Goal: Task Accomplishment & Management: Use online tool/utility

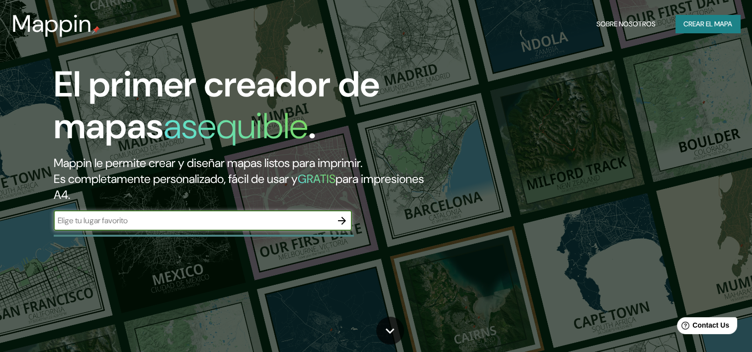
click at [236, 220] on input "text" at bounding box center [193, 220] width 278 height 11
type input "challapata"
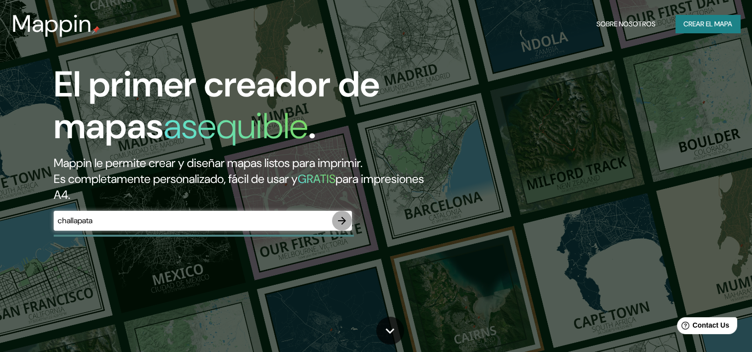
click at [342, 222] on icon "button" at bounding box center [342, 221] width 12 height 12
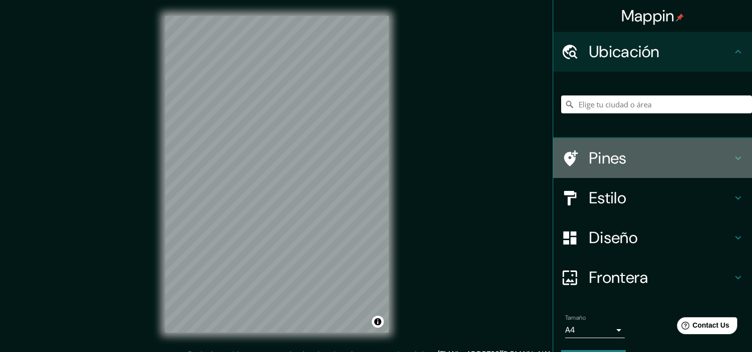
click at [664, 159] on h4 "Pines" at bounding box center [660, 158] width 143 height 20
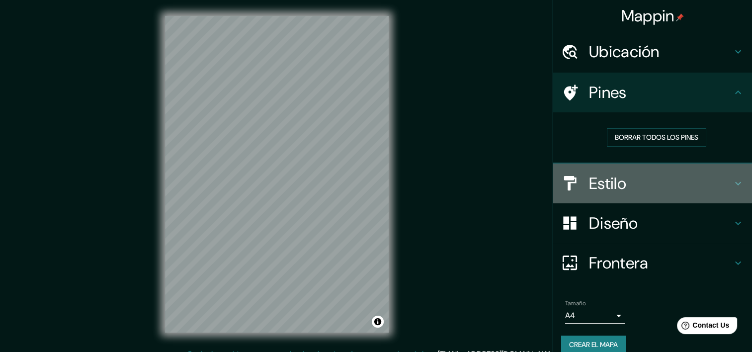
click at [658, 179] on h4 "Estilo" at bounding box center [660, 184] width 143 height 20
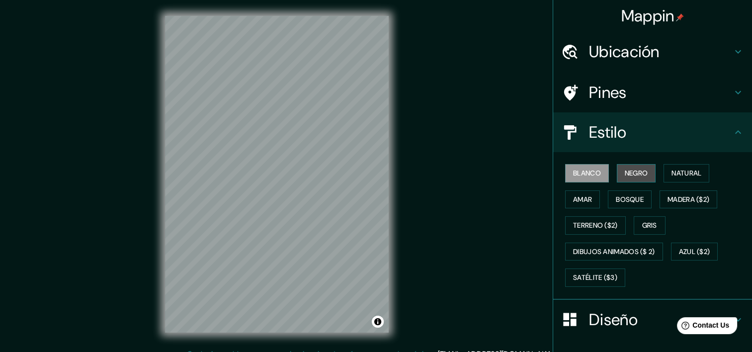
click at [642, 178] on font "Negro" at bounding box center [636, 173] width 23 height 12
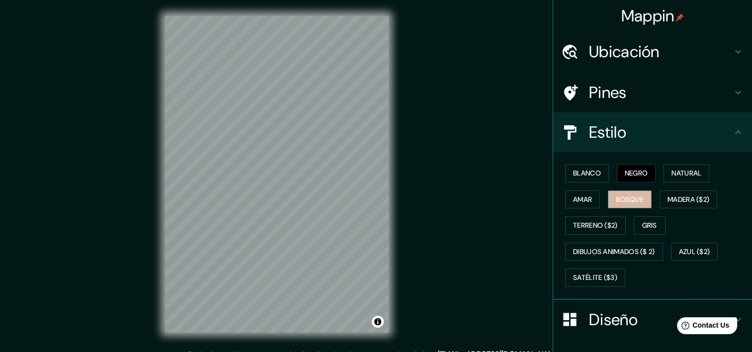
click at [639, 198] on button "Bosque" at bounding box center [630, 199] width 44 height 18
click at [596, 221] on font "Terreno ($2)" at bounding box center [595, 225] width 45 height 12
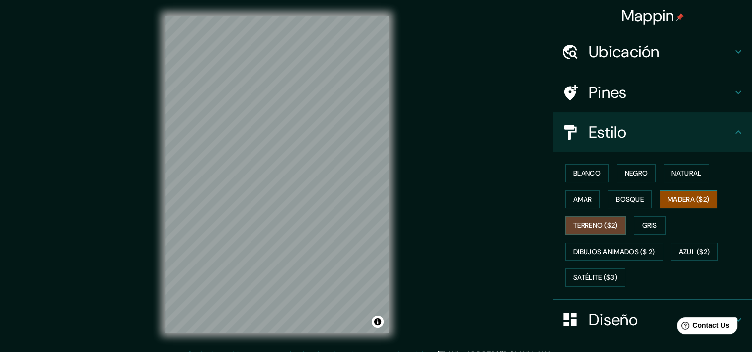
click at [679, 200] on font "Madera ($2)" at bounding box center [689, 199] width 42 height 12
click at [684, 174] on font "Natural" at bounding box center [687, 173] width 30 height 12
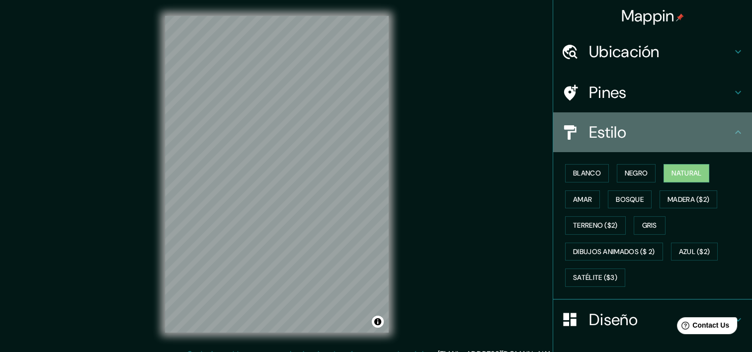
click at [635, 138] on h4 "Estilo" at bounding box center [660, 132] width 143 height 20
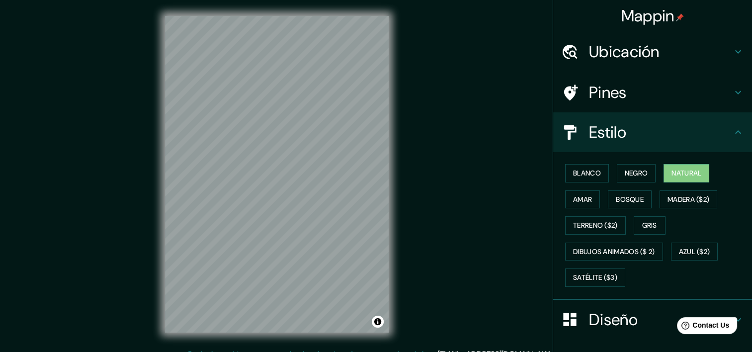
click at [621, 128] on h4 "Estilo" at bounding box center [660, 132] width 143 height 20
click at [732, 130] on icon at bounding box center [738, 132] width 12 height 12
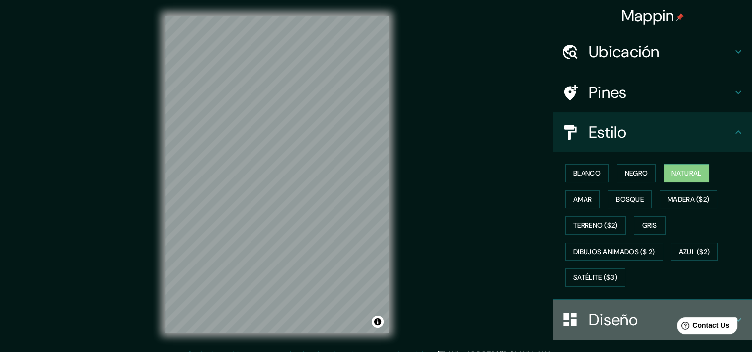
click at [648, 310] on h4 "Diseño" at bounding box center [660, 320] width 143 height 20
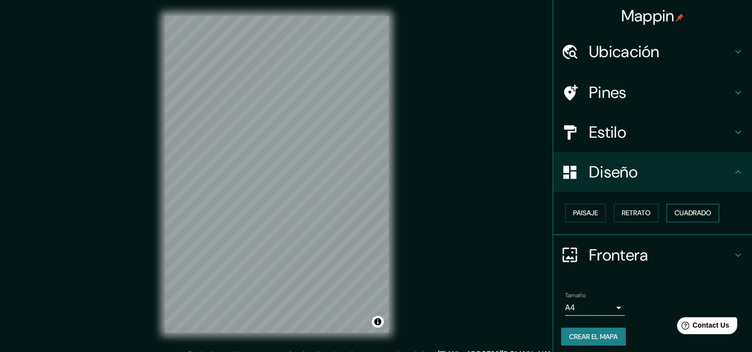
click at [701, 209] on font "Cuadrado" at bounding box center [693, 213] width 37 height 12
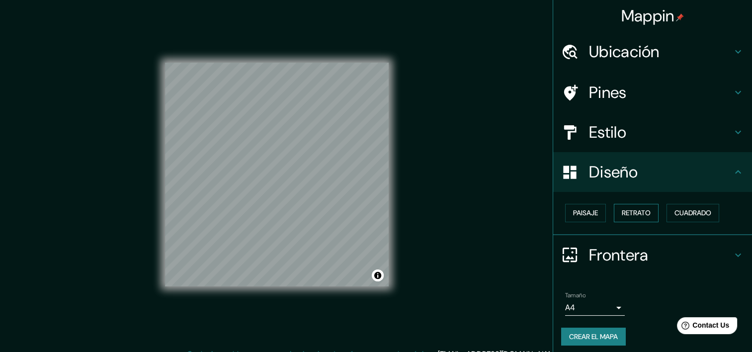
click at [640, 214] on font "Retrato" at bounding box center [636, 213] width 29 height 12
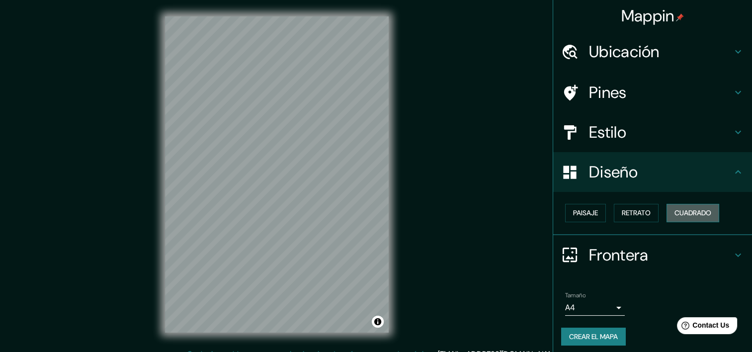
click at [675, 211] on font "Cuadrado" at bounding box center [693, 213] width 37 height 12
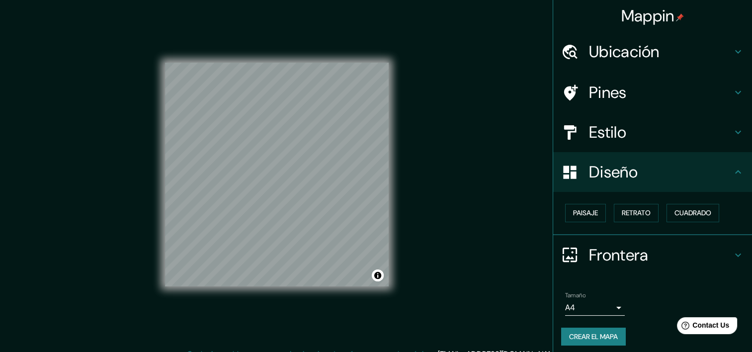
click at [652, 167] on h4 "Diseño" at bounding box center [660, 172] width 143 height 20
click at [730, 178] on div "Diseño" at bounding box center [652, 172] width 199 height 40
click at [655, 86] on h4 "Pines" at bounding box center [660, 93] width 143 height 20
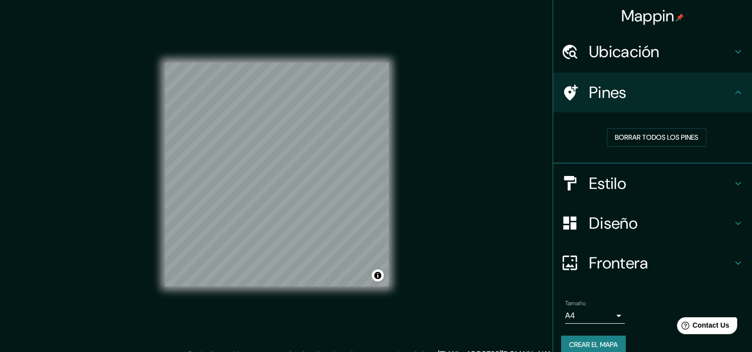
click at [652, 56] on h4 "Ubicación" at bounding box center [660, 52] width 143 height 20
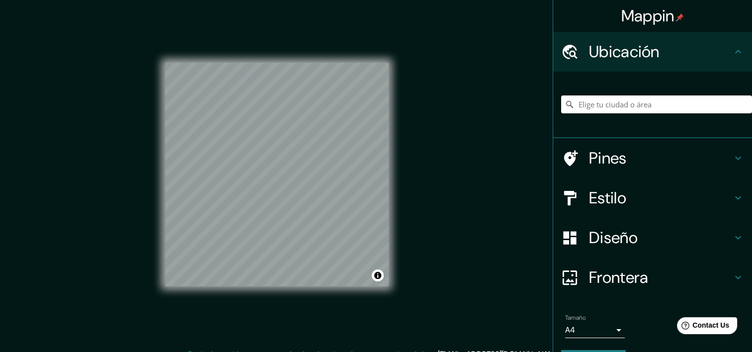
click at [652, 56] on h4 "Ubicación" at bounding box center [660, 52] width 143 height 20
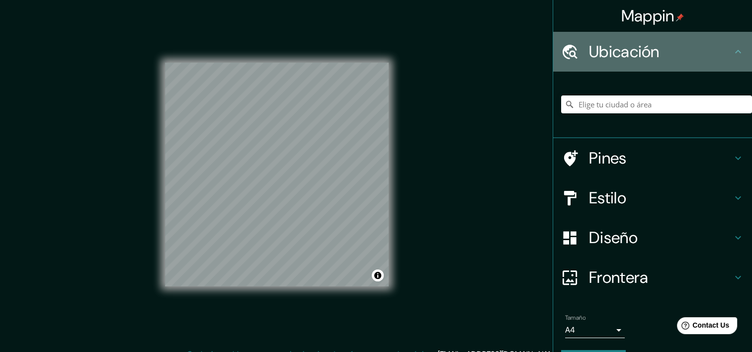
click at [733, 49] on icon at bounding box center [738, 52] width 12 height 12
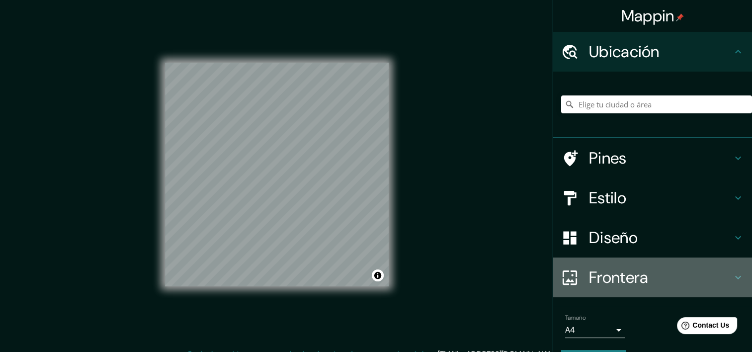
click at [647, 280] on h4 "Frontera" at bounding box center [660, 277] width 143 height 20
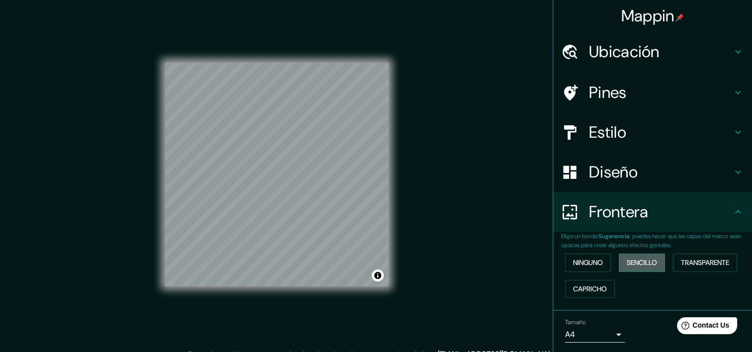
click at [636, 264] on font "Sencillo" at bounding box center [642, 263] width 30 height 12
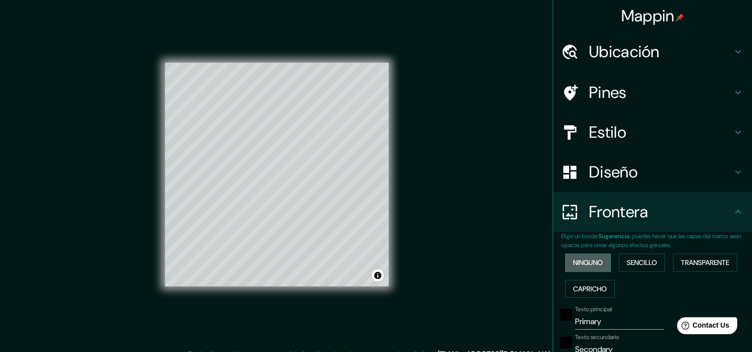
click at [601, 263] on button "Ninguno" at bounding box center [588, 263] width 46 height 18
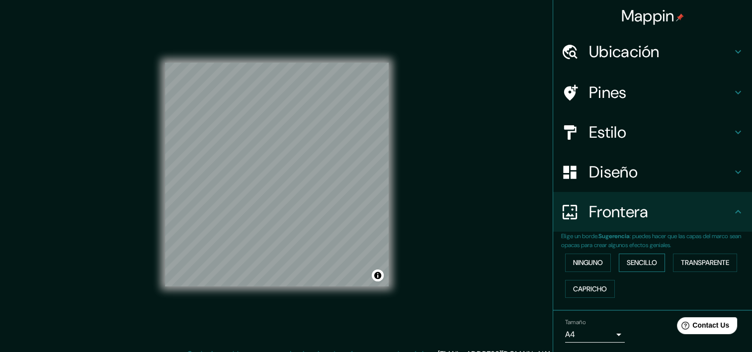
click at [637, 262] on font "Sencillo" at bounding box center [642, 263] width 30 height 12
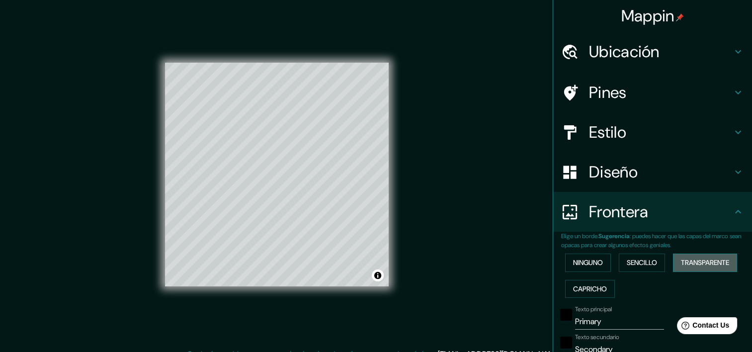
click at [693, 260] on font "Transparente" at bounding box center [705, 263] width 48 height 12
click at [583, 291] on font "Capricho" at bounding box center [590, 289] width 34 height 12
click at [627, 264] on font "Sencillo" at bounding box center [642, 263] width 30 height 12
drag, startPoint x: 616, startPoint y: 324, endPoint x: 553, endPoint y: 328, distance: 63.8
click at [557, 328] on div "Texto principal Primary" at bounding box center [638, 318] width 163 height 24
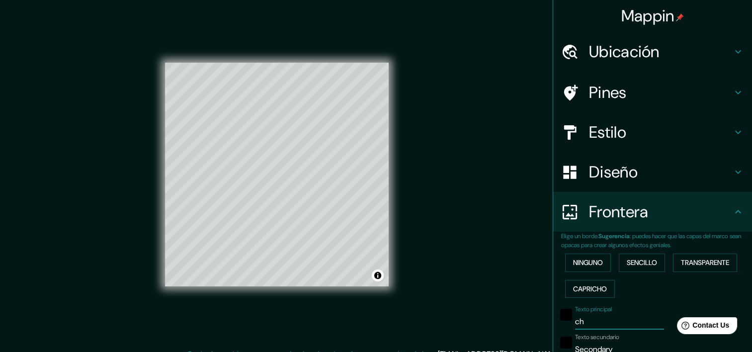
type input "c"
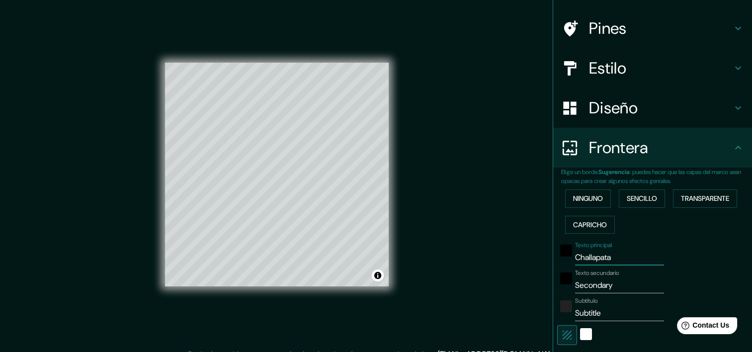
scroll to position [99, 0]
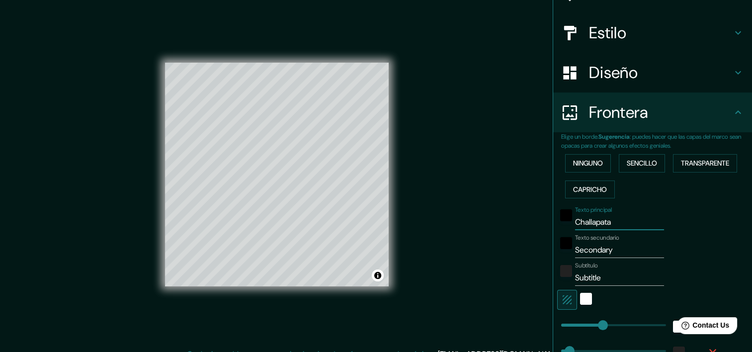
type input "Challapata"
drag, startPoint x: 617, startPoint y: 245, endPoint x: 562, endPoint y: 250, distance: 55.0
click at [562, 250] on div "Texto secundario Secondary" at bounding box center [638, 246] width 163 height 24
drag, startPoint x: 605, startPoint y: 278, endPoint x: 551, endPoint y: 279, distance: 53.2
click at [557, 279] on div "Subtítulo Subtitle" at bounding box center [638, 274] width 163 height 24
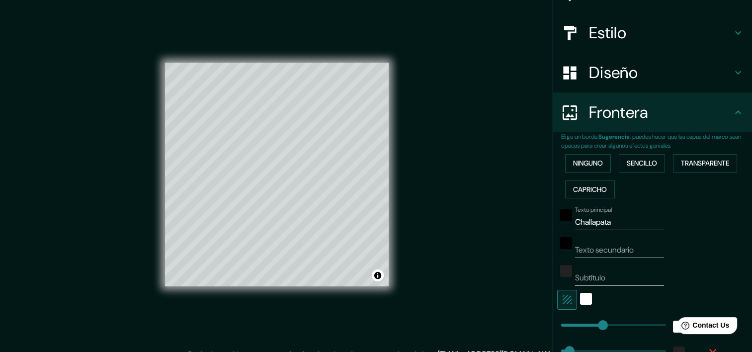
drag, startPoint x: 611, startPoint y: 212, endPoint x: 603, endPoint y: 221, distance: 12.3
click at [603, 221] on div "Texto principal Challapata" at bounding box center [619, 218] width 89 height 24
drag, startPoint x: 605, startPoint y: 224, endPoint x: 549, endPoint y: 234, distance: 57.1
click at [553, 234] on div "Elige un borde. Sugerencia : puedes hacer que las capas del marco sean opacas p…" at bounding box center [652, 262] width 199 height 261
click at [595, 251] on input "Texto secundario" at bounding box center [619, 250] width 89 height 16
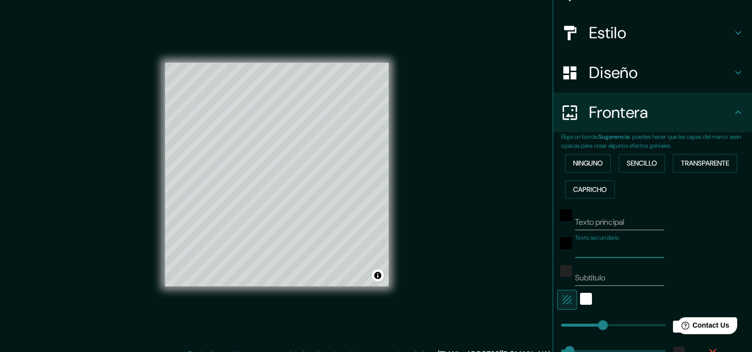
paste input "Challapata"
type input "Challapata"
click at [607, 224] on input "Texto principal" at bounding box center [619, 222] width 89 height 16
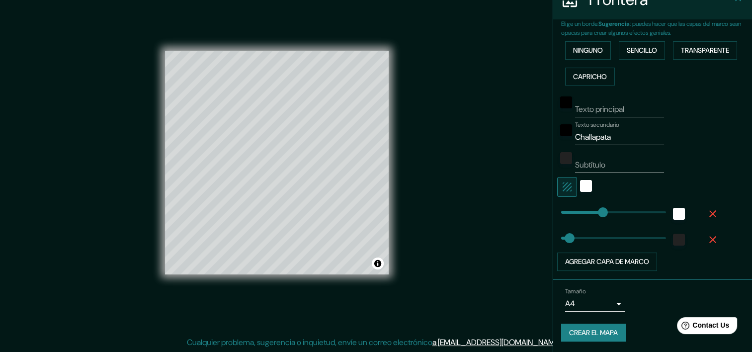
scroll to position [12, 0]
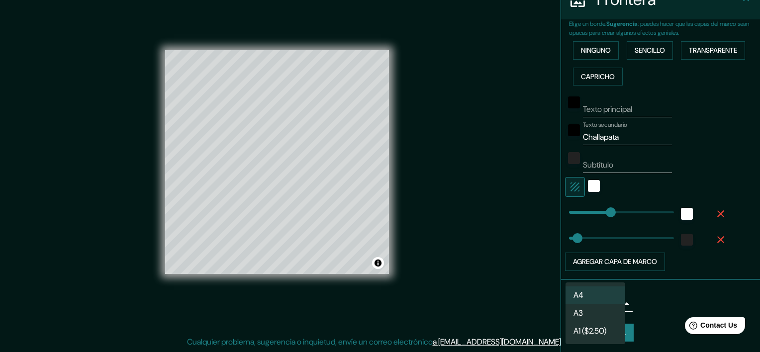
click at [599, 299] on body "Mappin Ubicación Pines Estilo Diseño Frontera Elige un borde. Sugerencia : pued…" at bounding box center [380, 164] width 760 height 352
click at [616, 296] on li "A4" at bounding box center [595, 295] width 60 height 18
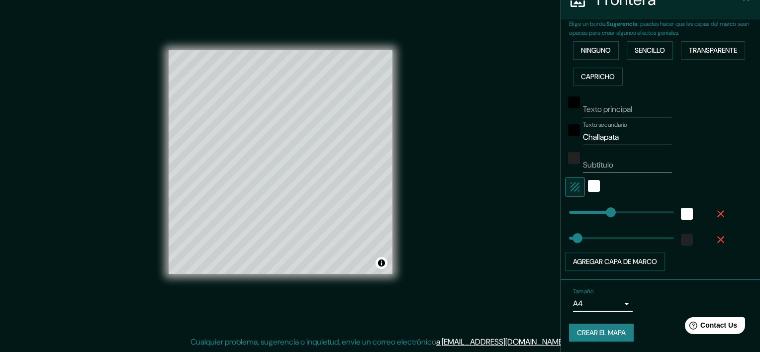
click at [612, 304] on body "Mappin Ubicación Pines Estilo Diseño Frontera Elige un borde. Sugerencia : pued…" at bounding box center [380, 164] width 760 height 352
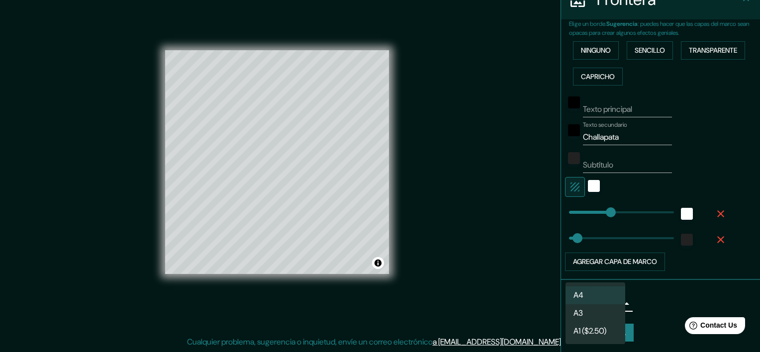
click at [608, 315] on li "A3" at bounding box center [595, 313] width 60 height 18
type input "a4"
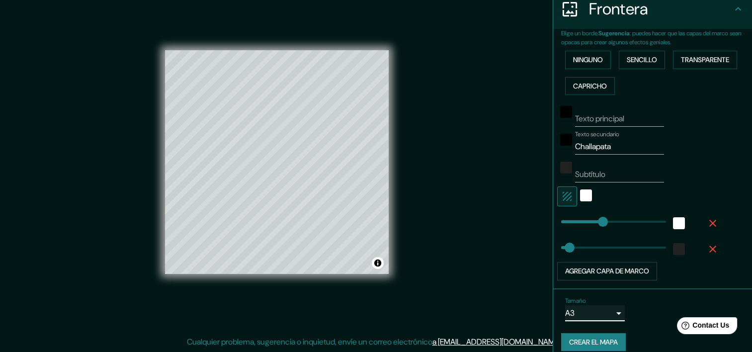
scroll to position [212, 0]
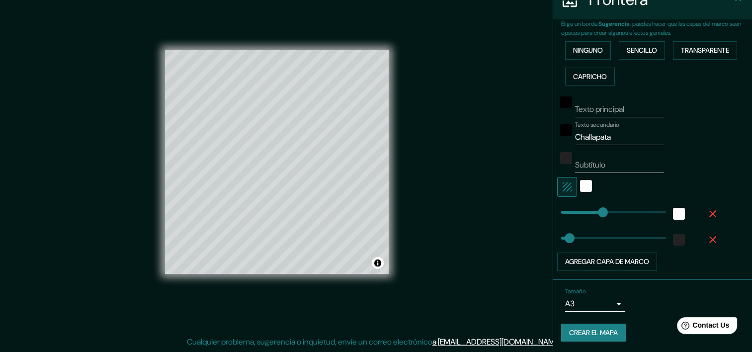
click at [600, 334] on font "Crear el mapa" at bounding box center [593, 333] width 49 height 12
click at [609, 332] on font "Crear el mapa" at bounding box center [593, 333] width 49 height 12
click at [635, 261] on button "Agregar capa de marco" at bounding box center [607, 262] width 100 height 18
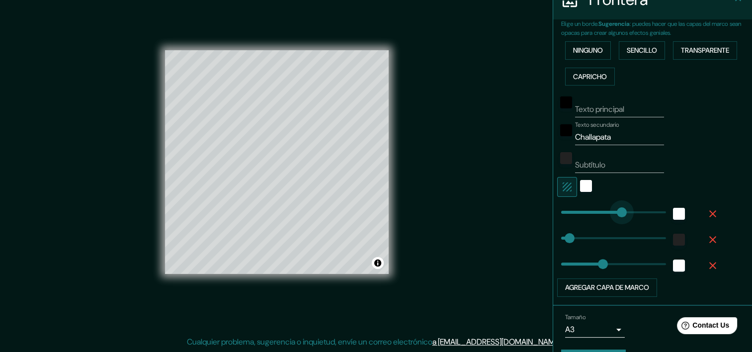
type input "304"
drag, startPoint x: 598, startPoint y: 211, endPoint x: 624, endPoint y: 210, distance: 26.4
type input "366"
drag, startPoint x: 624, startPoint y: 210, endPoint x: 639, endPoint y: 210, distance: 14.4
type input "101"
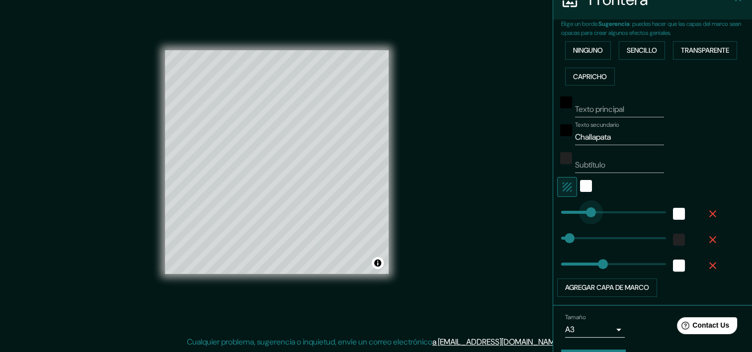
drag, startPoint x: 638, startPoint y: 212, endPoint x: 577, endPoint y: 215, distance: 61.2
click at [580, 215] on span at bounding box center [585, 212] width 10 height 10
type input "138"
drag, startPoint x: 577, startPoint y: 215, endPoint x: 586, endPoint y: 214, distance: 8.5
type input "202"
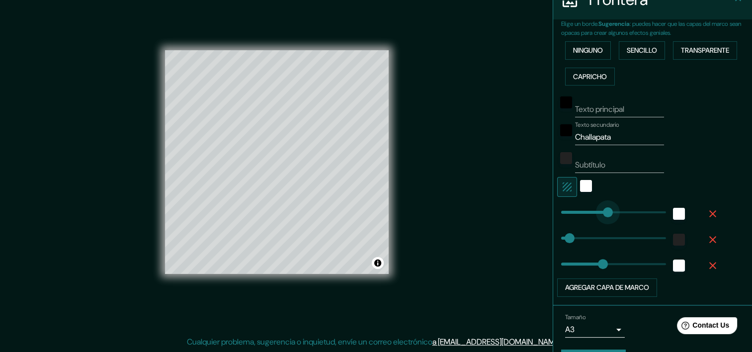
drag, startPoint x: 586, startPoint y: 214, endPoint x: 601, endPoint y: 216, distance: 15.0
type input "155"
drag, startPoint x: 601, startPoint y: 216, endPoint x: 590, endPoint y: 218, distance: 11.1
type input "135"
drag, startPoint x: 580, startPoint y: 237, endPoint x: 585, endPoint y: 235, distance: 5.4
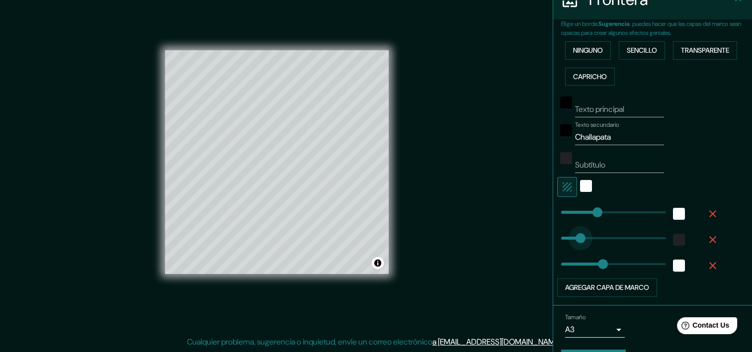
type input "82"
drag, startPoint x: 585, startPoint y: 235, endPoint x: 573, endPoint y: 237, distance: 12.5
type input "63"
type input "283"
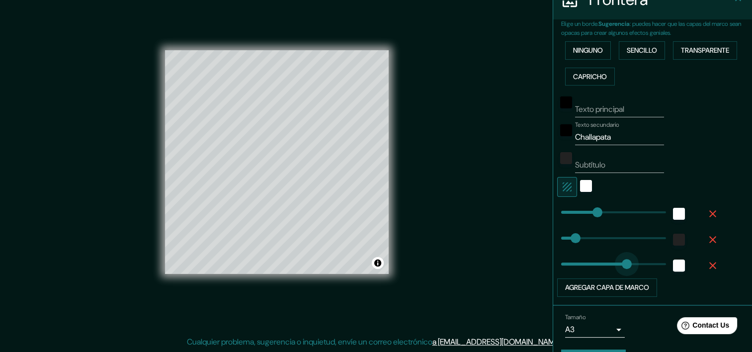
drag, startPoint x: 600, startPoint y: 260, endPoint x: 619, endPoint y: 262, distance: 19.5
type input "63"
type input "80"
drag, startPoint x: 619, startPoint y: 262, endPoint x: 572, endPoint y: 259, distance: 47.4
click at [575, 259] on span at bounding box center [580, 264] width 10 height 10
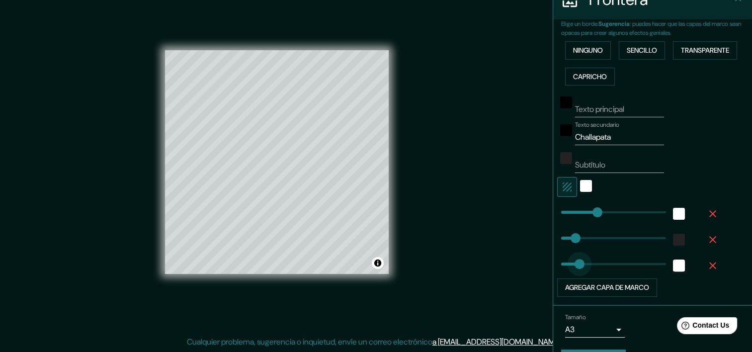
type input "63"
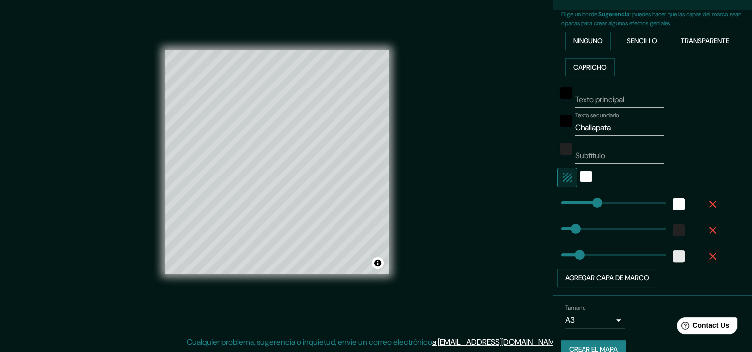
scroll to position [238, 0]
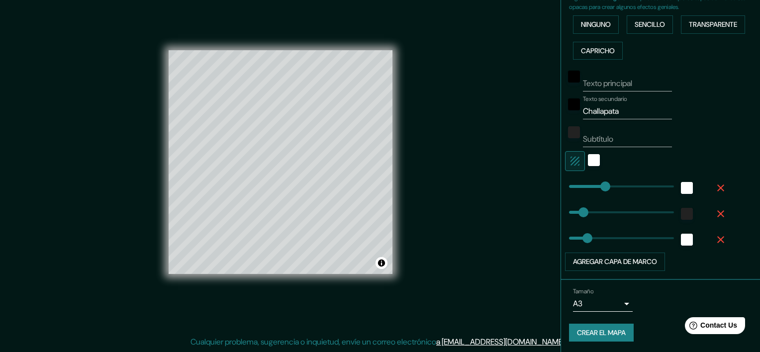
click at [595, 303] on body "Mappin Ubicación Pines Estilo Diseño Frontera Elige un borde. Sugerencia : pued…" at bounding box center [380, 164] width 760 height 352
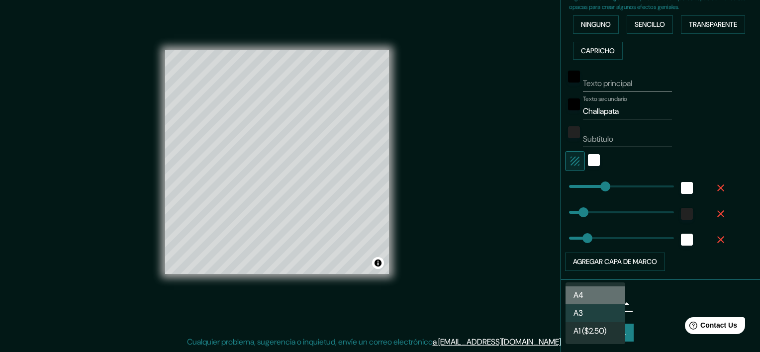
click at [596, 297] on li "A4" at bounding box center [595, 295] width 60 height 18
type input "single"
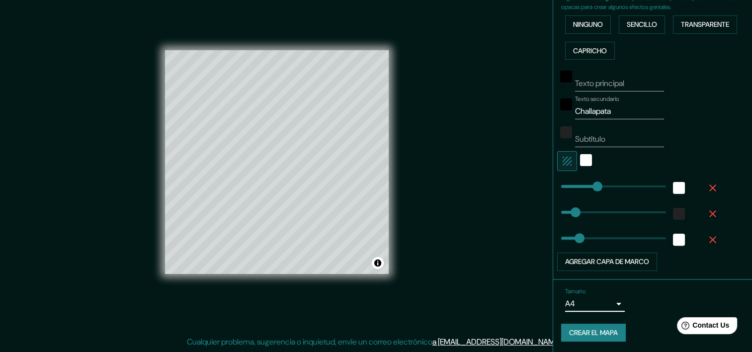
click at [607, 329] on font "Crear el mapa" at bounding box center [593, 333] width 49 height 12
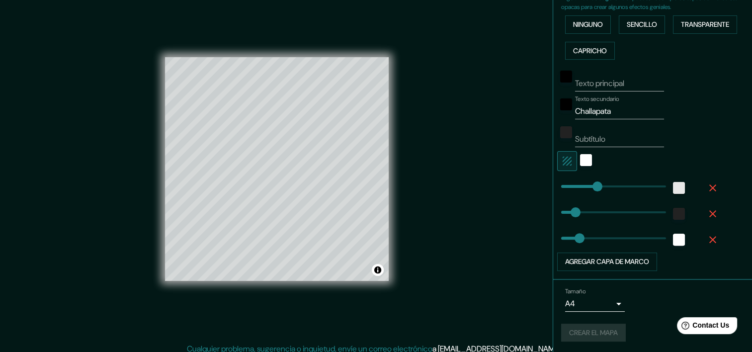
scroll to position [12, 0]
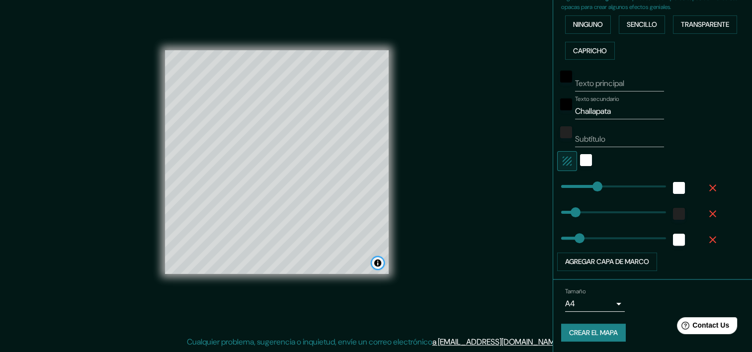
click at [378, 263] on button "Alternar atribución" at bounding box center [378, 263] width 12 height 12
type input "63"
